Goal: Task Accomplishment & Management: Use online tool/utility

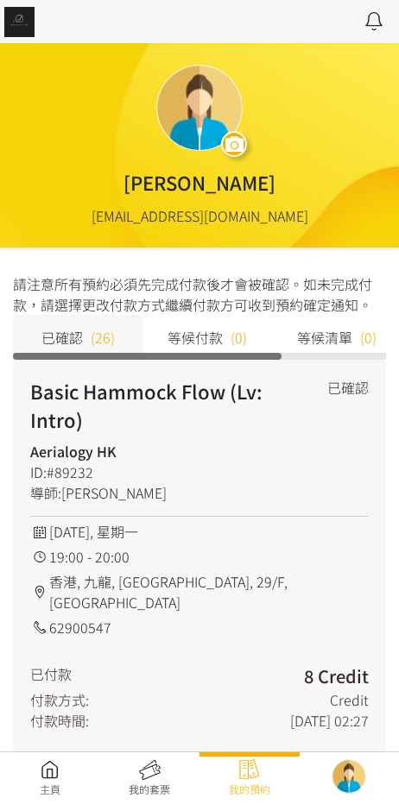
click at [36, 773] on link at bounding box center [50, 778] width 100 height 38
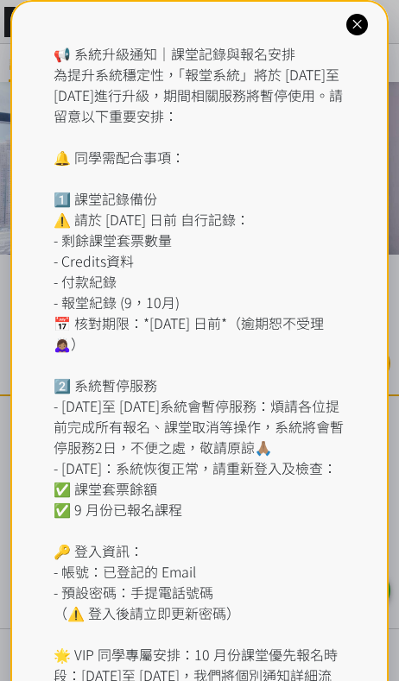
click at [171, 70] on div "📢 系統升級通知｜課堂記錄與報名安排 為提升系統穩定性，「報堂系統」將於 2025 年 9 月 1 日至 2 日進行升級，期間相關服務將暫停使用。請留意以下重…" at bounding box center [199, 395] width 293 height 704
click at [362, 22] on icon at bounding box center [357, 24] width 16 height 16
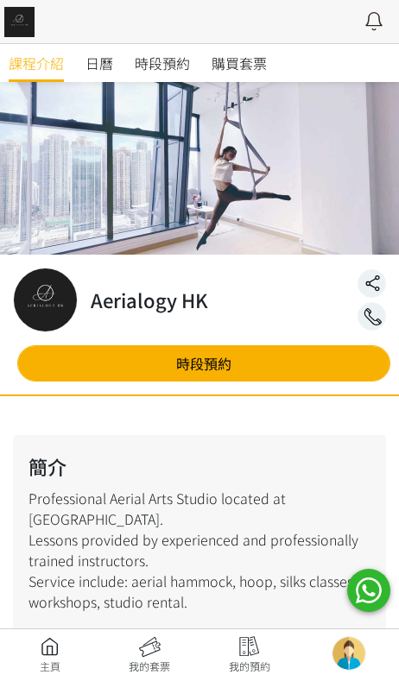
click at [187, 71] on span "時段預約" at bounding box center [162, 63] width 55 height 21
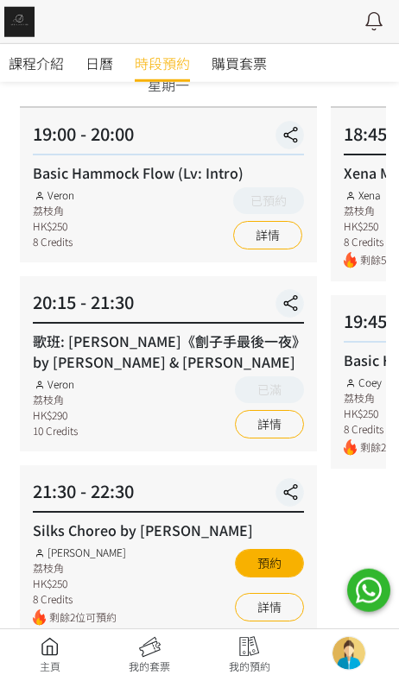
scroll to position [164, 0]
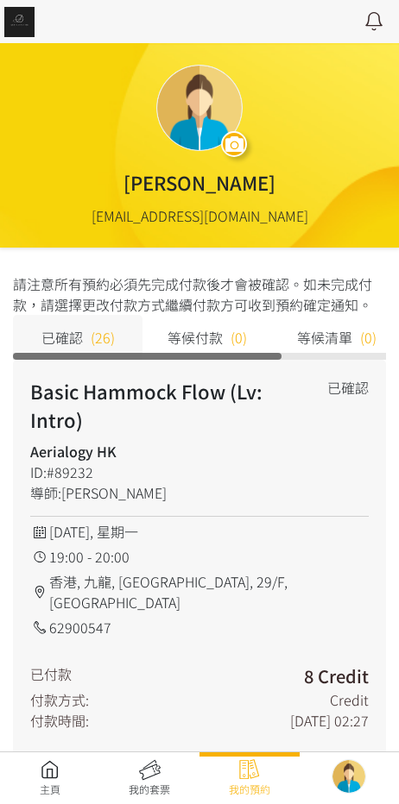
click at [38, 775] on link at bounding box center [50, 778] width 100 height 38
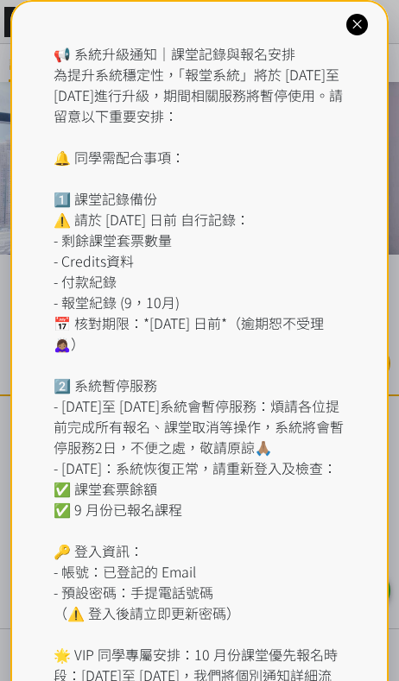
click at [354, 30] on icon at bounding box center [357, 24] width 16 height 16
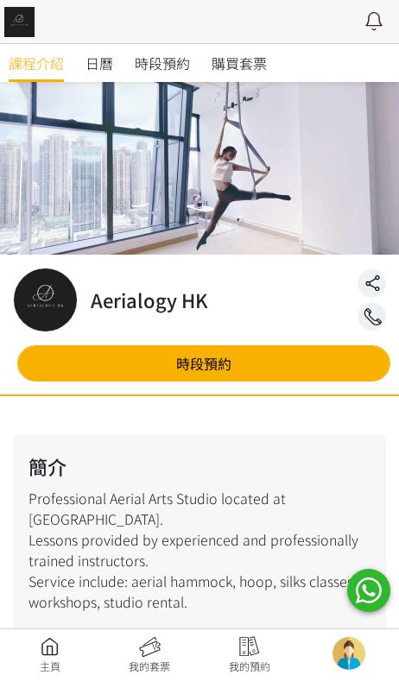
click at [183, 53] on span "時段預約" at bounding box center [162, 63] width 55 height 21
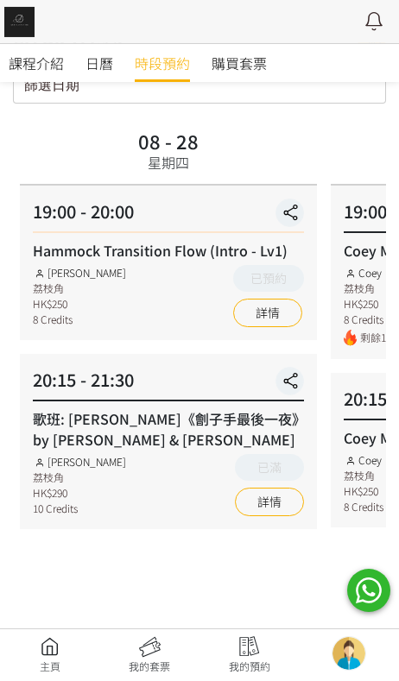
scroll to position [66, 0]
